Goal: Information Seeking & Learning: Learn about a topic

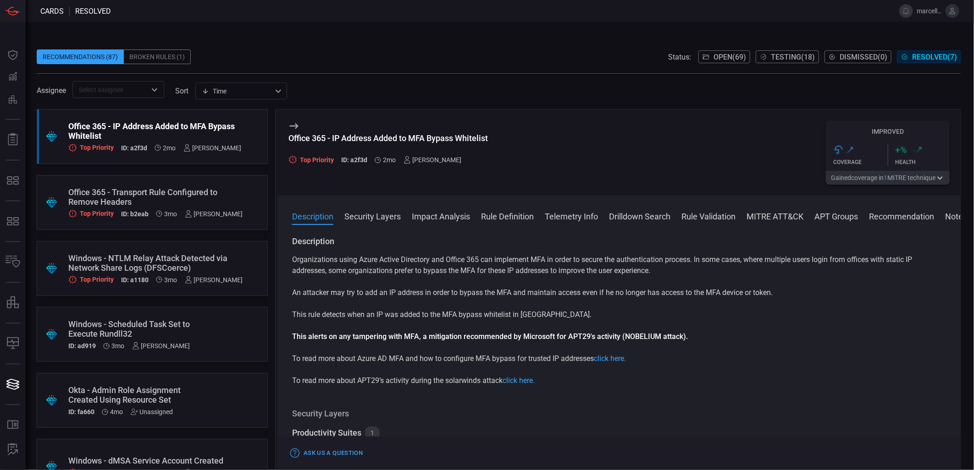
click at [44, 11] on span "Cards" at bounding box center [51, 11] width 23 height 9
click at [99, 56] on div "Recommendations (87)" at bounding box center [80, 57] width 87 height 15
click at [738, 54] on span "Open ( 69 )" at bounding box center [729, 57] width 33 height 9
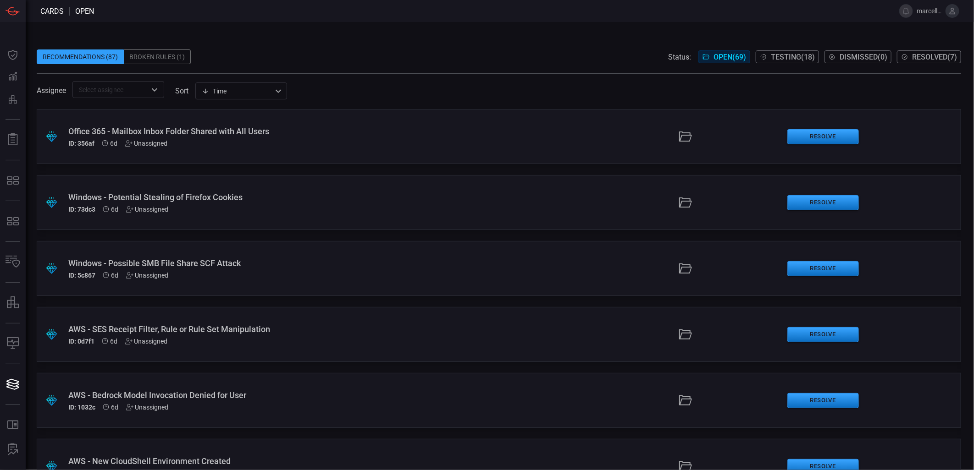
click at [395, 47] on span at bounding box center [499, 43] width 924 height 14
click at [360, 149] on div ".suggested_cards_icon{fill:url(#suggested_cards_icon);} Office 365 - Mailbox In…" at bounding box center [499, 136] width 924 height 55
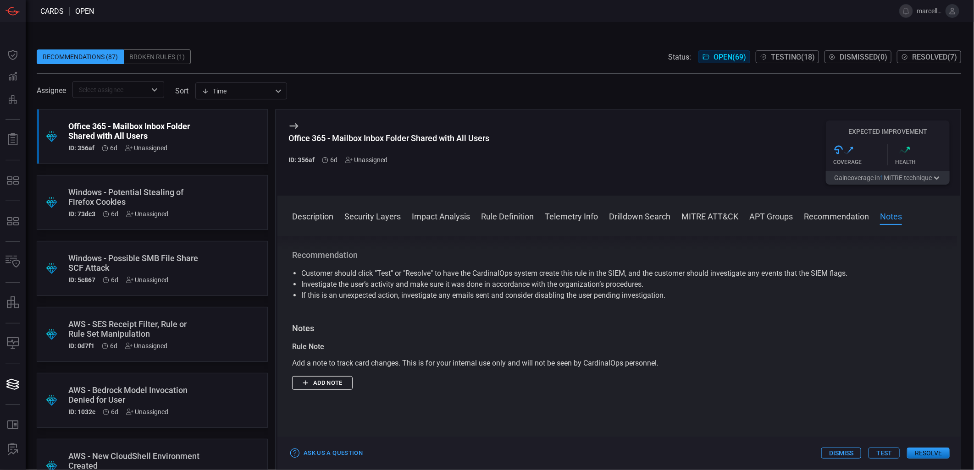
scroll to position [1069, 0]
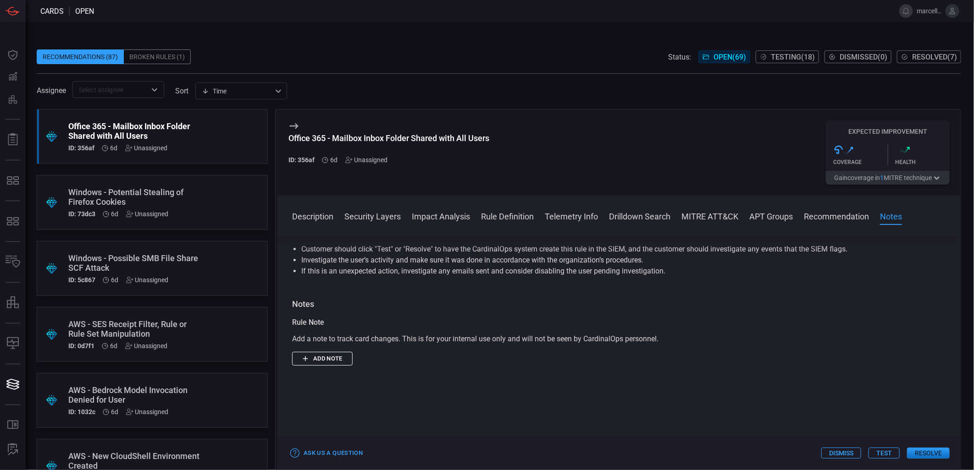
click at [217, 201] on div ".suggested_cards_icon{fill:url(#suggested_cards_icon);} Windows - Potential Ste…" at bounding box center [152, 202] width 231 height 55
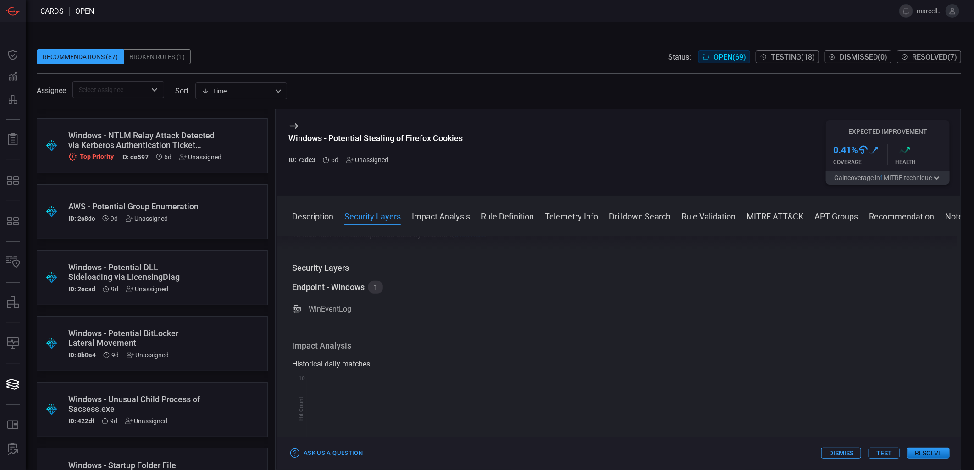
scroll to position [458, 0]
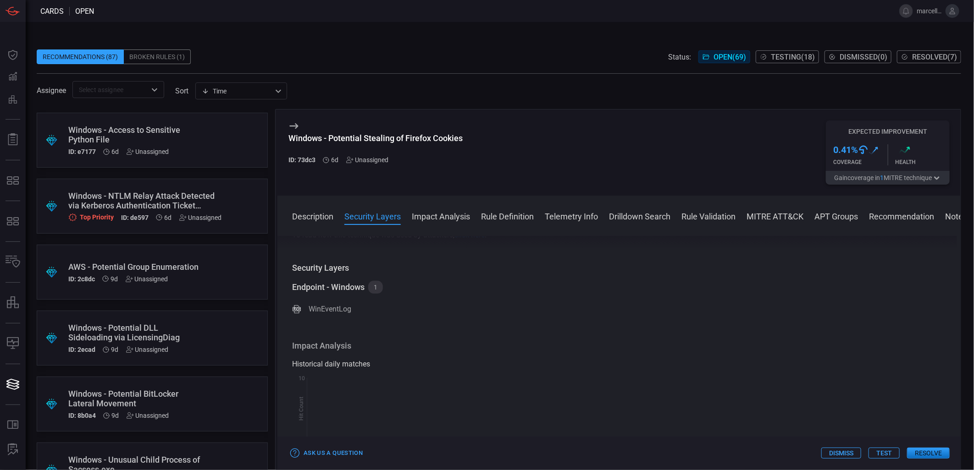
click at [232, 201] on div ".suggested_cards_icon{fill:url(#suggested_cards_icon);} Windows - NTLM Relay At…" at bounding box center [152, 206] width 231 height 55
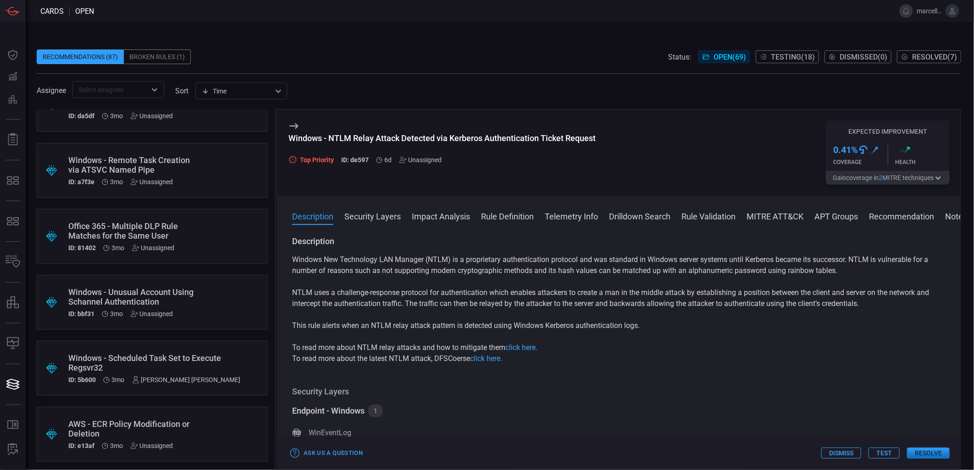
scroll to position [4192, 0]
click at [217, 415] on div ".suggested_cards_icon{fill:url(#suggested_cards_icon);} Okta - Device Posture C…" at bounding box center [152, 432] width 231 height 55
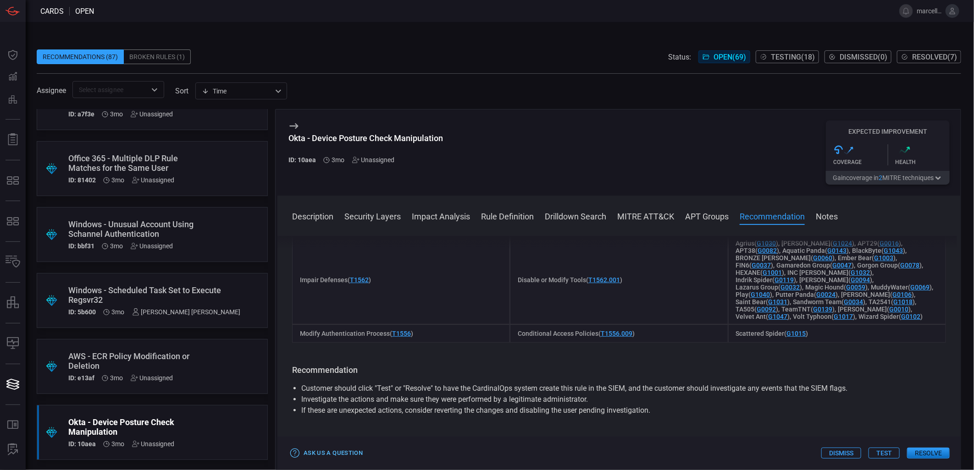
scroll to position [764, 0]
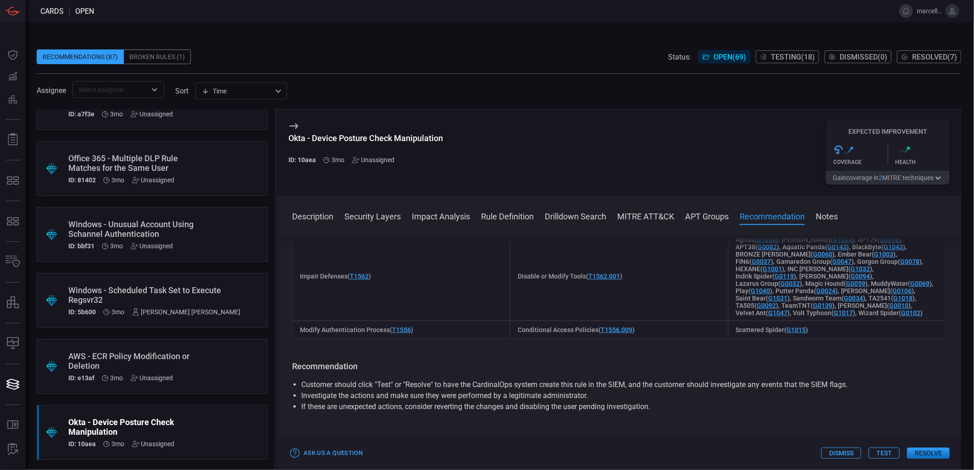
click at [572, 42] on span at bounding box center [499, 43] width 924 height 14
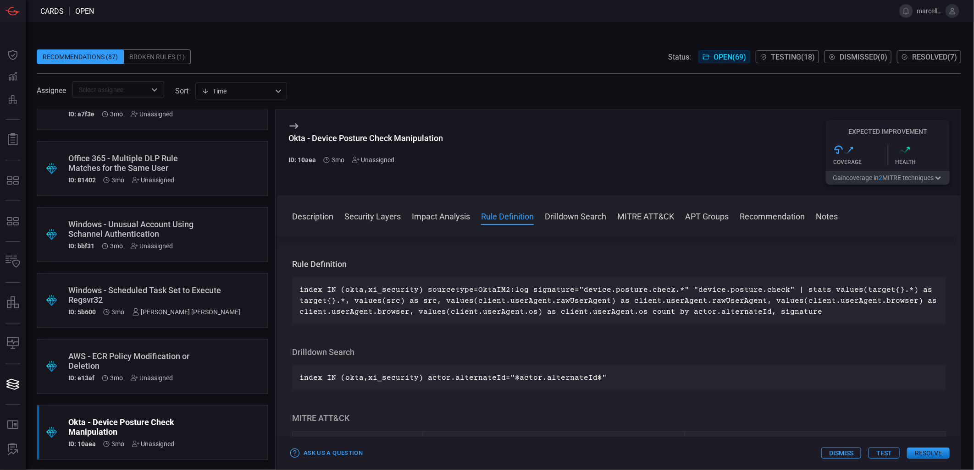
scroll to position [407, 0]
drag, startPoint x: 528, startPoint y: 287, endPoint x: 667, endPoint y: 291, distance: 139.4
click at [667, 291] on p "index IN (okta,xi_security) sourcetype=OktaIM2:log signature="device.posture.ch…" at bounding box center [618, 300] width 639 height 33
click at [805, 292] on p "index IN (okta,xi_security) sourcetype=OktaIM2:log signature="device.posture.ch…" at bounding box center [618, 300] width 639 height 33
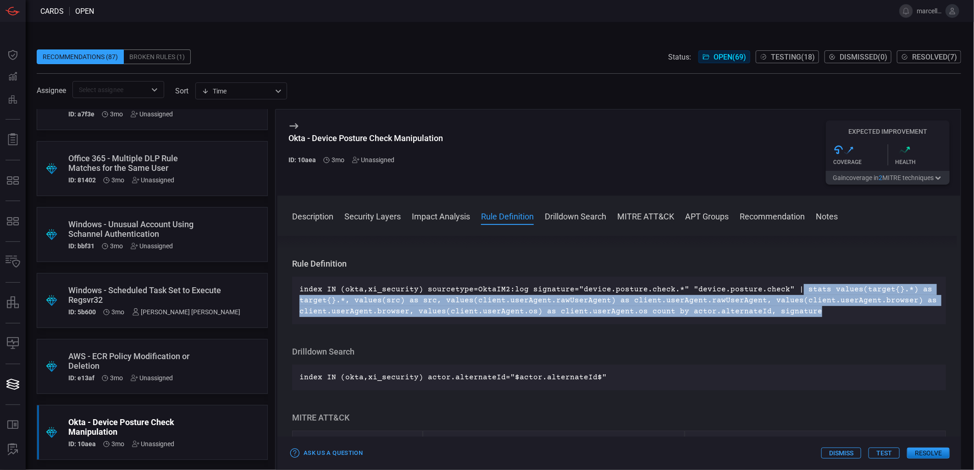
drag, startPoint x: 783, startPoint y: 284, endPoint x: 833, endPoint y: 314, distance: 58.4
click at [833, 314] on p "index IN (okta,xi_security) sourcetype=OktaIM2:log signature="device.posture.ch…" at bounding box center [618, 300] width 639 height 33
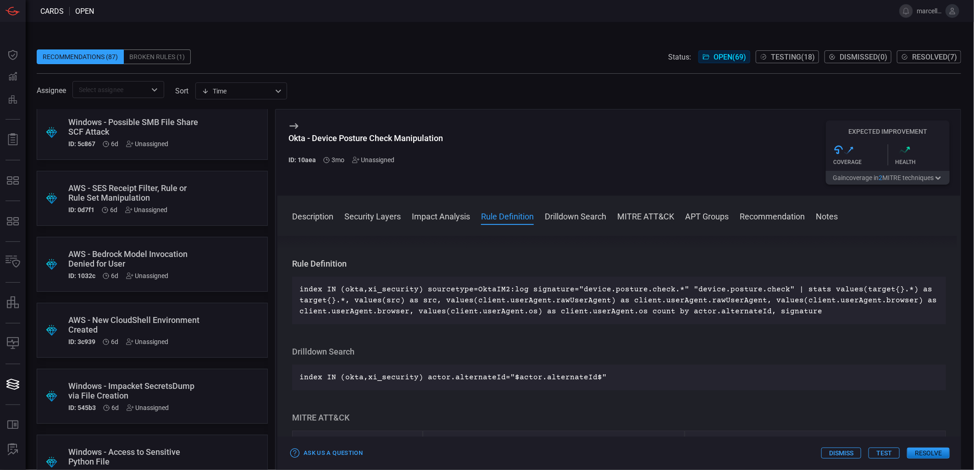
scroll to position [0, 0]
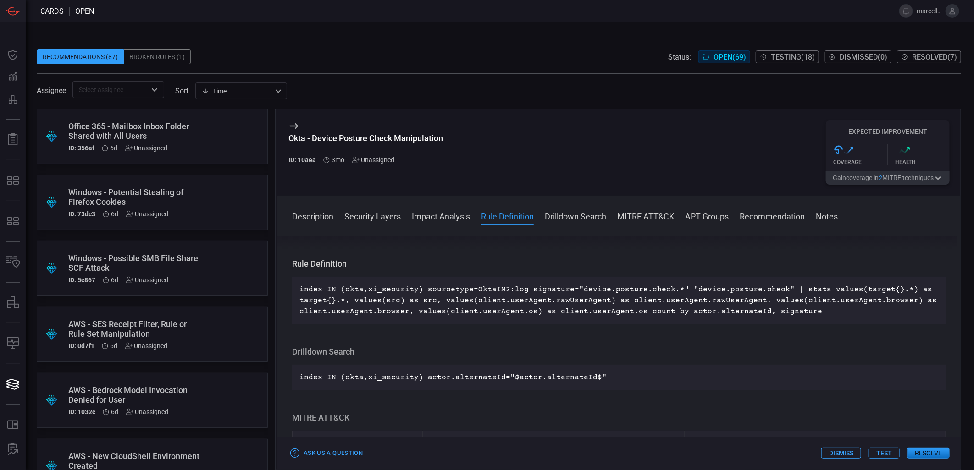
click at [218, 145] on div ".suggested_cards_icon{fill:url(#suggested_cards_icon);} Office 365 - Mailbox In…" at bounding box center [152, 136] width 231 height 55
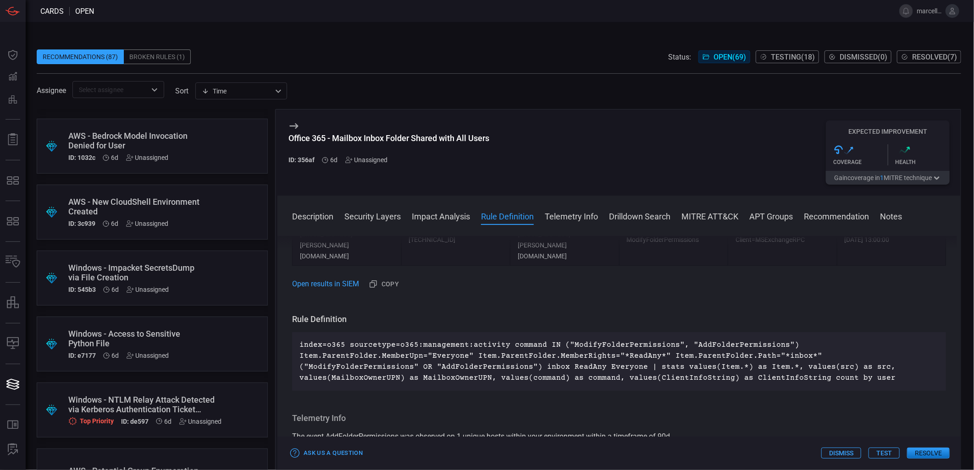
scroll to position [356, 0]
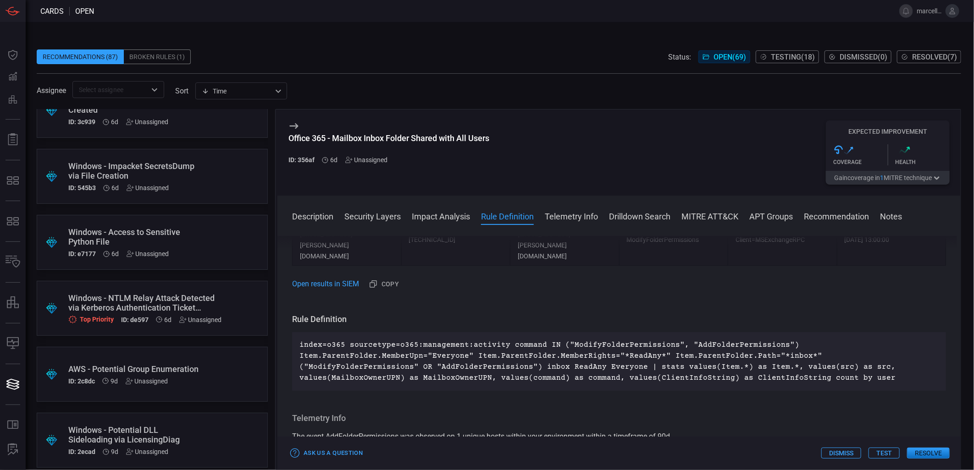
click at [221, 307] on div ".suggested_cards_icon{fill:url(#suggested_cards_icon);} Windows - NTLM Relay At…" at bounding box center [152, 308] width 231 height 55
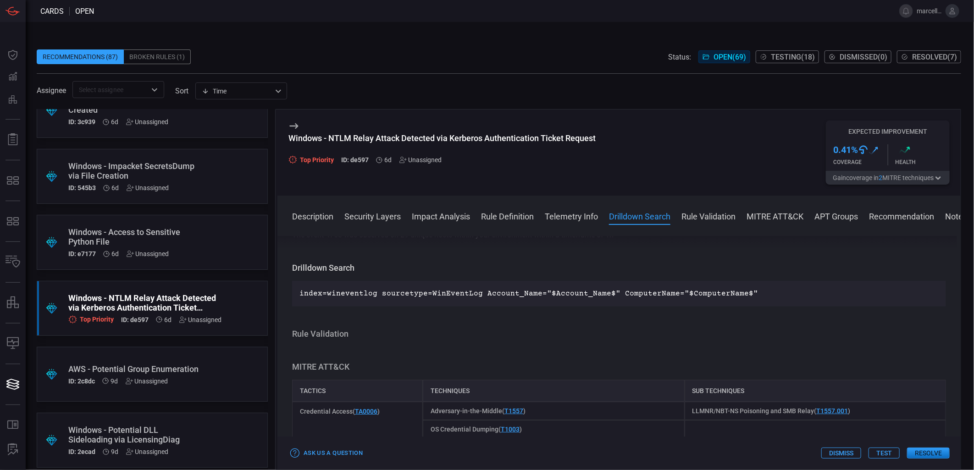
scroll to position [560, 0]
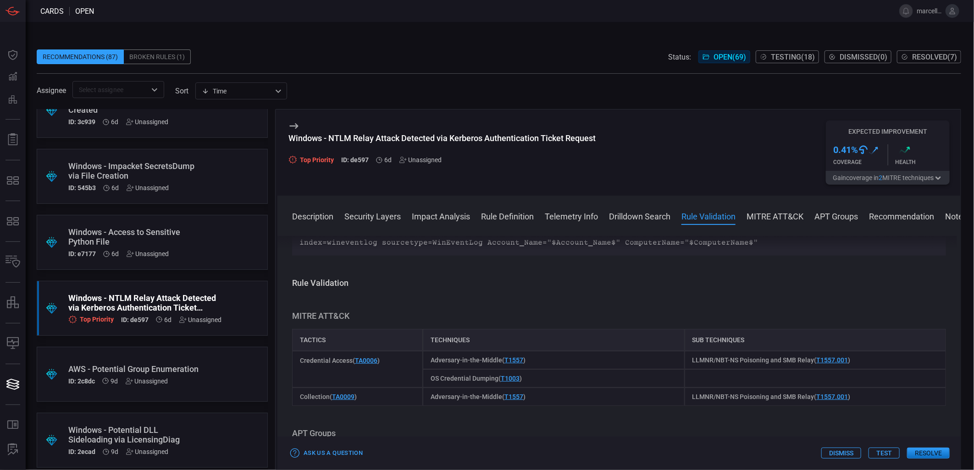
click at [457, 382] on span "OS Credential Dumping ( T1003 )" at bounding box center [475, 378] width 91 height 7
